Goal: Find specific page/section: Find specific page/section

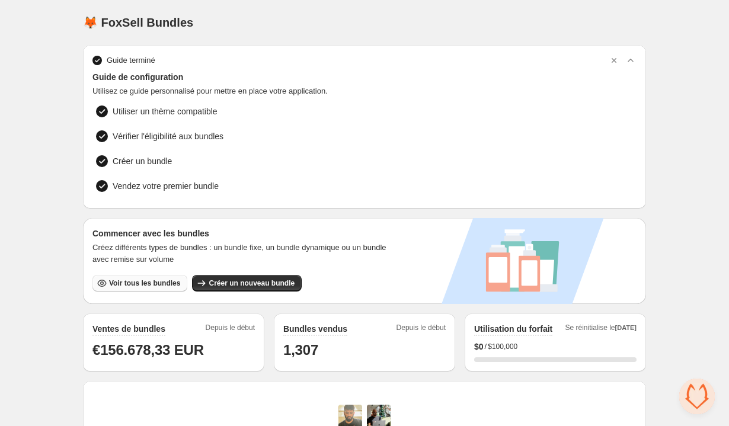
click at [156, 279] on span "Voir tous les bundles" at bounding box center [144, 283] width 71 height 9
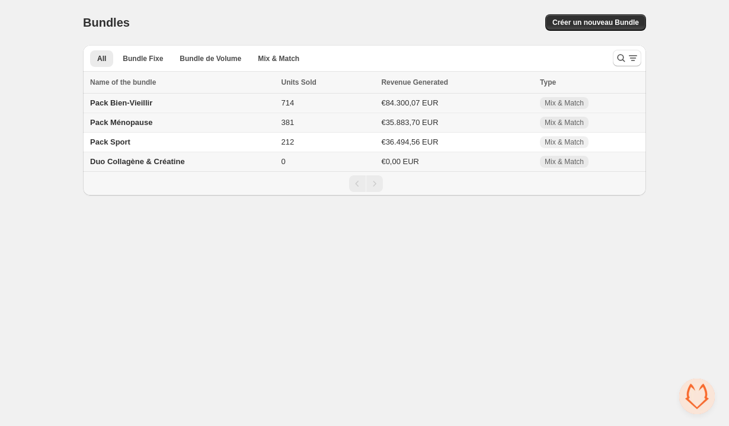
click at [147, 108] on td "Pack Bien-Vieillir" at bounding box center [180, 104] width 195 height 20
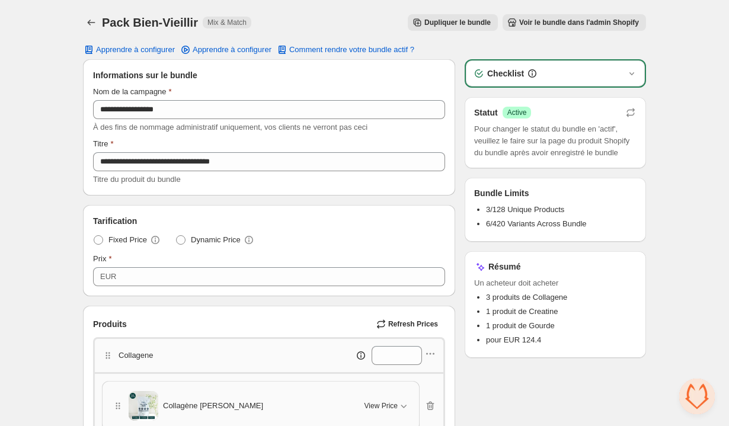
click at [550, 25] on span "Voir le bundle dans l'admin Shopify" at bounding box center [579, 22] width 120 height 9
